Goal: Task Accomplishment & Management: Manage account settings

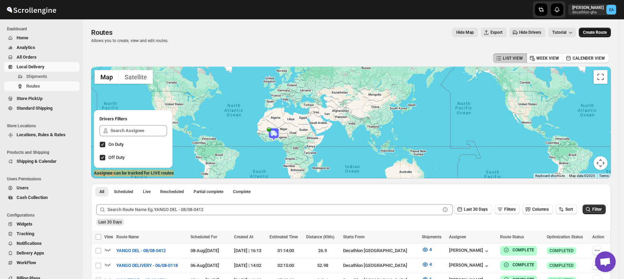
click at [607, 32] on span "Create Route" at bounding box center [595, 33] width 24 height 6
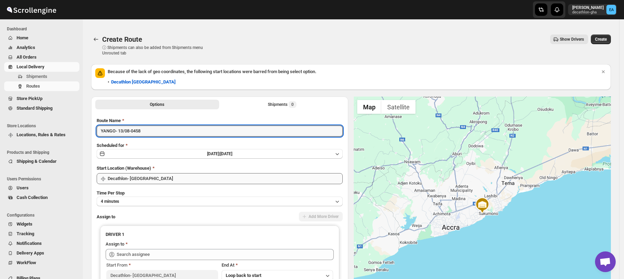
type input "YANGO- 13/08-0458"
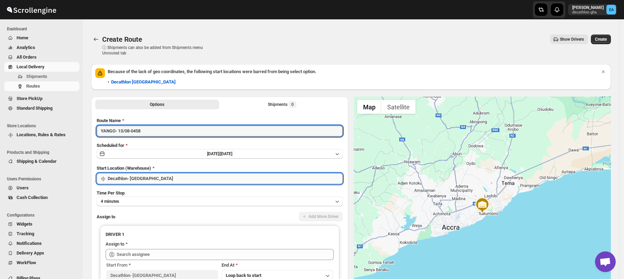
click at [146, 179] on input "Decathlon- [GEOGRAPHIC_DATA]" at bounding box center [225, 178] width 235 height 11
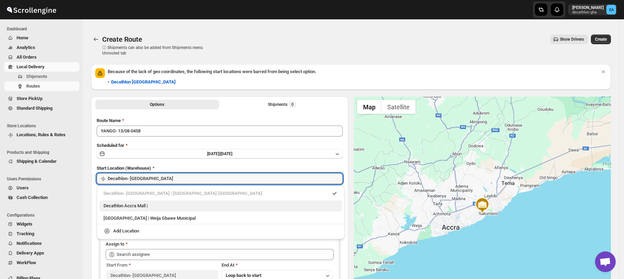
click at [137, 206] on div "Decathlon Accra Mall |" at bounding box center [221, 206] width 234 height 7
type input "Decathlon [GEOGRAPHIC_DATA]"
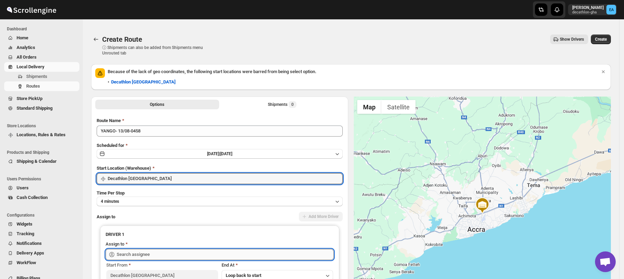
click at [133, 252] on input "text" at bounding box center [225, 254] width 217 height 11
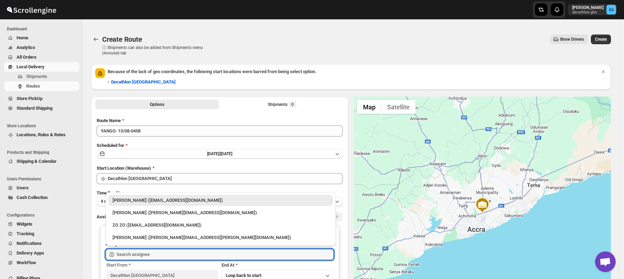
drag, startPoint x: 136, startPoint y: 215, endPoint x: 223, endPoint y: 165, distance: 100.3
click at [137, 215] on div "Francisca Zogli (francisca.zogli.partner@decathlon.com)" at bounding box center [221, 213] width 216 height 7
type input "Francisca Zogli (francisca.zogli.partner@decathlon.com)"
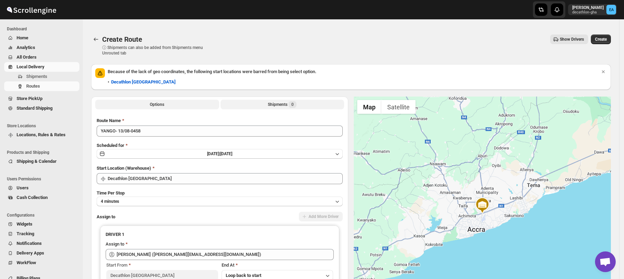
click at [270, 104] on div "Shipments 0" at bounding box center [282, 104] width 29 height 7
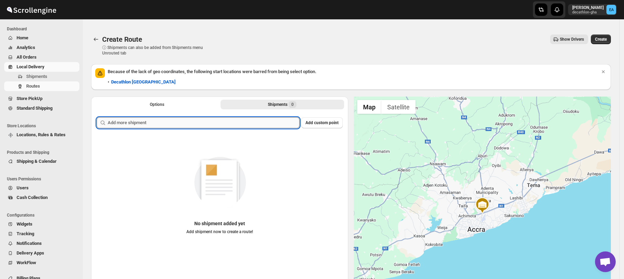
click at [209, 125] on input "text" at bounding box center [204, 122] width 192 height 11
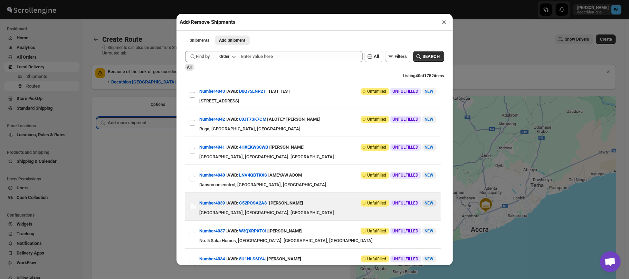
drag, startPoint x: 190, startPoint y: 208, endPoint x: 191, endPoint y: 196, distance: 11.1
click at [191, 208] on input "View details for 689c7892eb510359434f01c4" at bounding box center [193, 207] width 6 height 6
checkbox input "true"
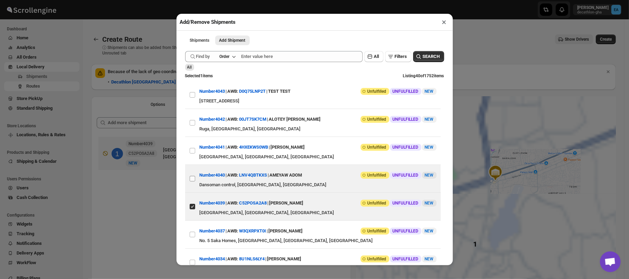
click at [191, 180] on input "View details for 689c7ea1eb510359434f0243" at bounding box center [193, 179] width 6 height 6
checkbox input "true"
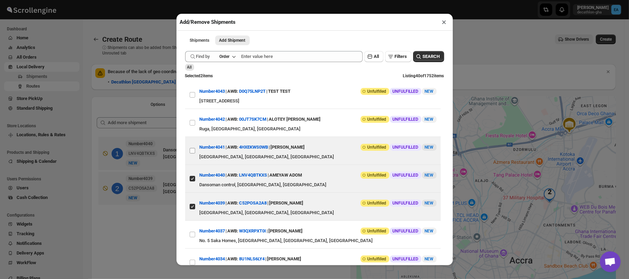
click at [190, 151] on input "View details for 689c8381eb510359434f02b1" at bounding box center [193, 151] width 6 height 6
checkbox input "true"
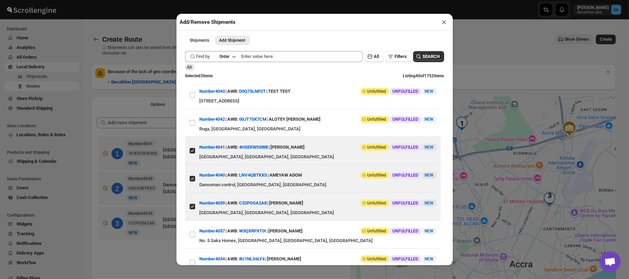
click at [475, 52] on div "Add/Remove Shipments × Shipments Add Shipment More views Shipments Add Shipment…" at bounding box center [314, 139] width 629 height 279
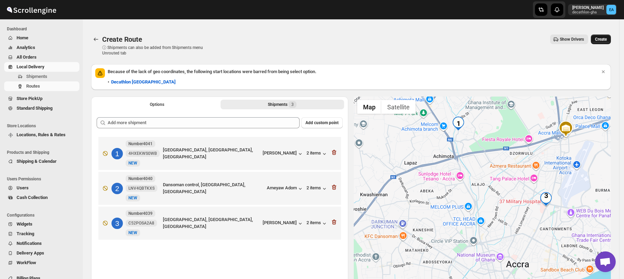
click at [607, 37] on span "Create" at bounding box center [601, 40] width 12 height 6
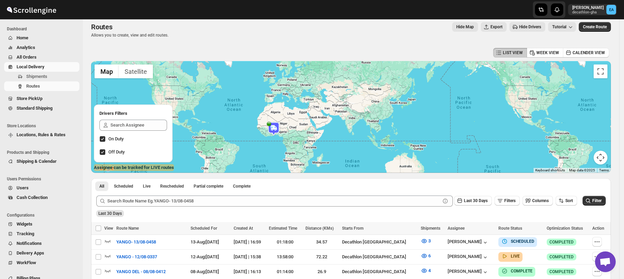
scroll to position [18, 0]
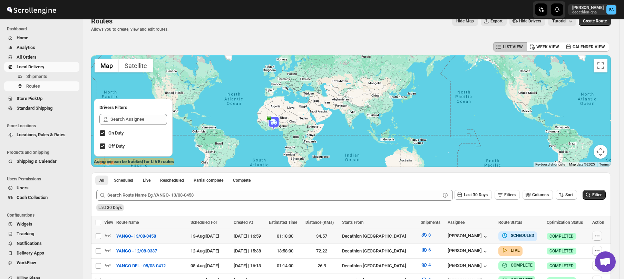
click at [601, 238] on icon "button" at bounding box center [597, 236] width 7 height 7
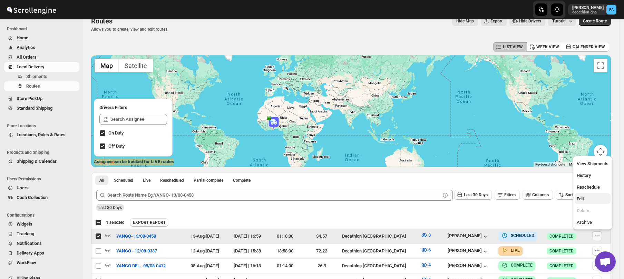
click at [579, 197] on span "Edit" at bounding box center [580, 198] width 7 height 5
checkbox input "false"
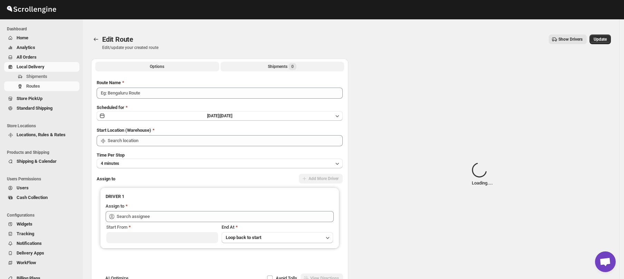
click at [291, 65] on span "0" at bounding box center [293, 66] width 8 height 7
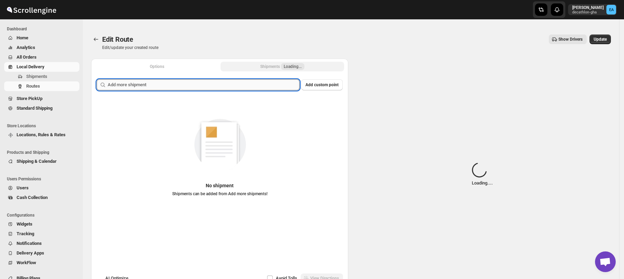
click at [230, 87] on input "text" at bounding box center [204, 84] width 192 height 11
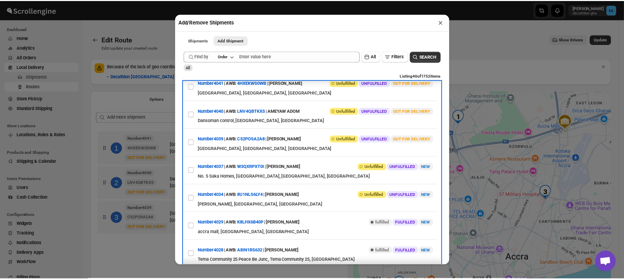
scroll to position [75, 0]
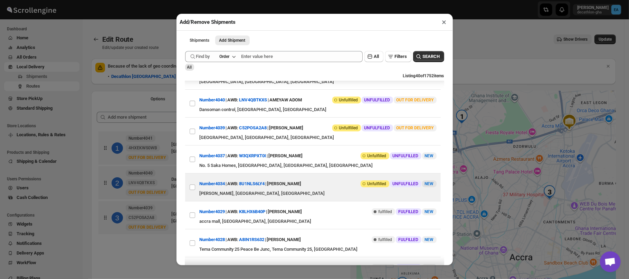
drag, startPoint x: 192, startPoint y: 188, endPoint x: 208, endPoint y: 193, distance: 16.7
click at [193, 190] on input "View details for 689b36a5f7cd3703b5a9e659" at bounding box center [193, 188] width 6 height 6
checkbox input "true"
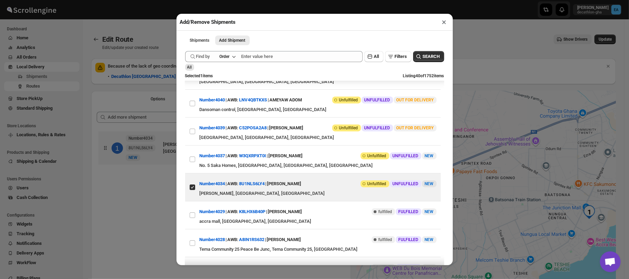
click at [505, 209] on div "Add/Remove Shipments × Shipments Add Shipment More views Shipments Add Shipment…" at bounding box center [314, 139] width 629 height 279
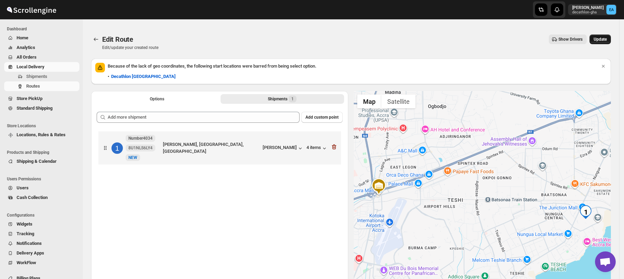
click at [607, 39] on span "Update" at bounding box center [600, 40] width 13 height 6
